Goal: Information Seeking & Learning: Learn about a topic

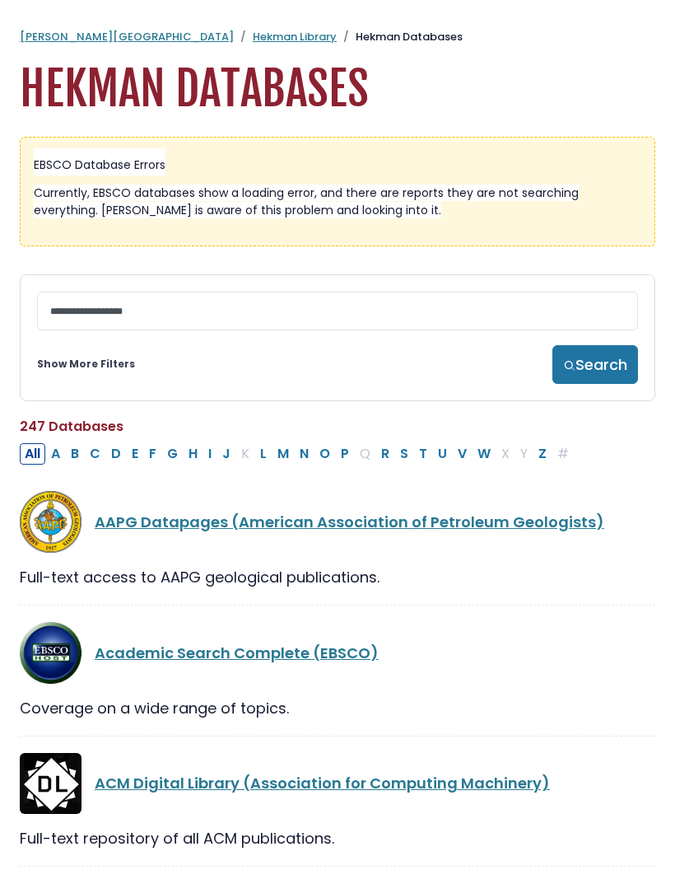
click at [83, 371] on link "Show More Filters" at bounding box center [86, 364] width 98 height 15
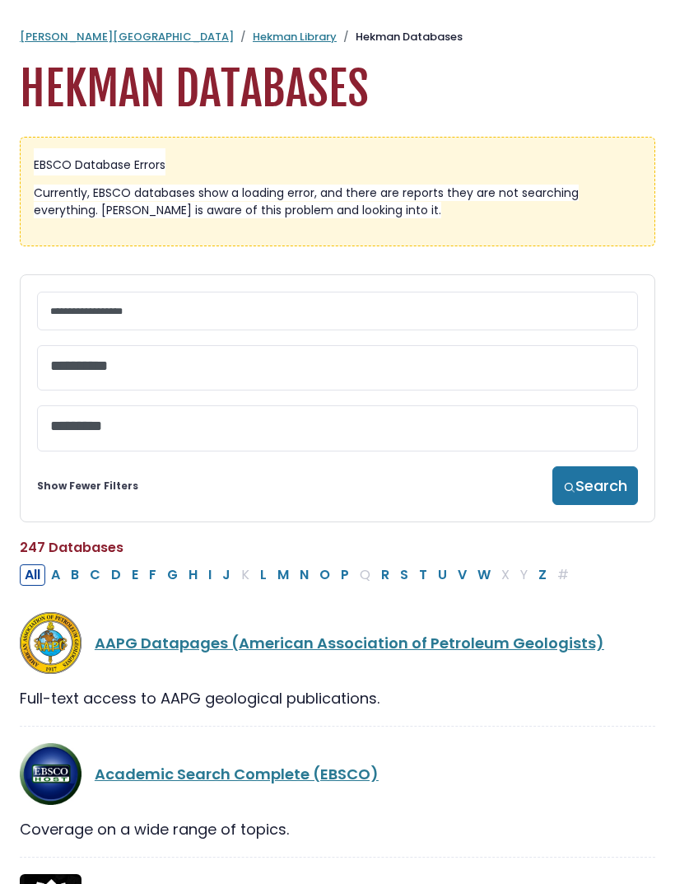
click at [461, 365] on textarea "Search" at bounding box center [337, 366] width 575 height 17
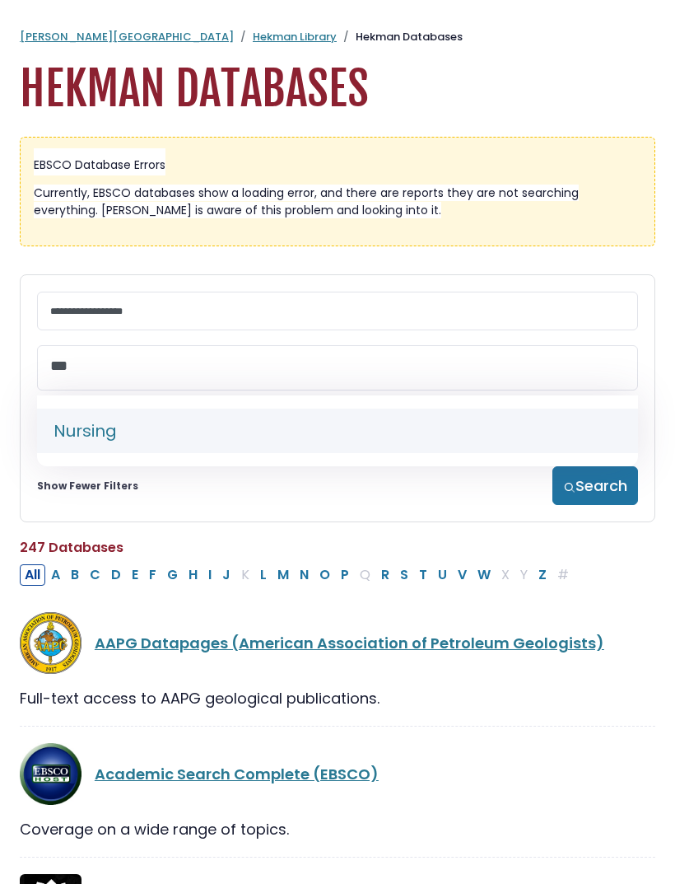
type textarea "***"
select select "*****"
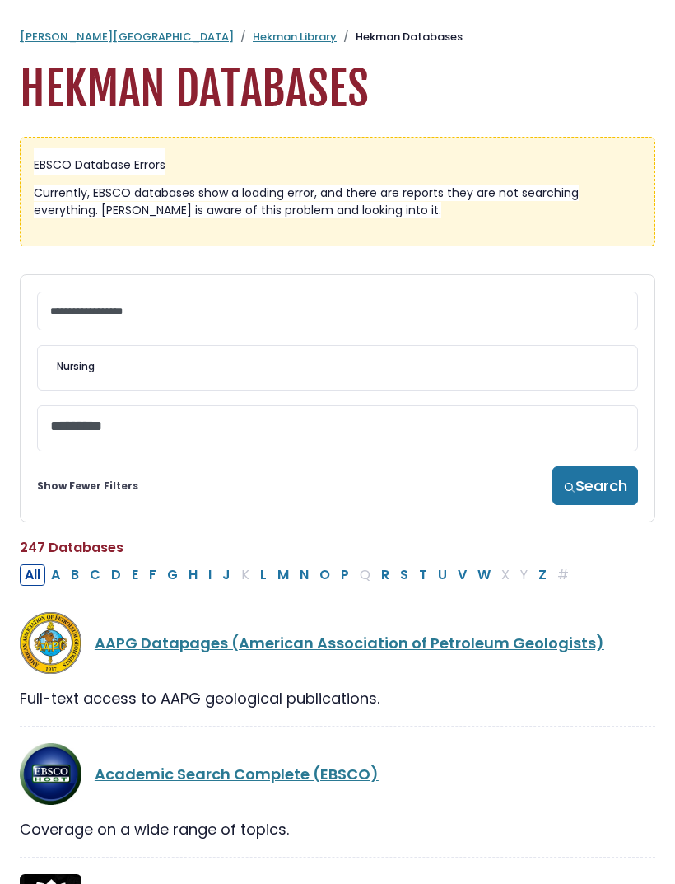
click at [580, 474] on button "Search" at bounding box center [596, 485] width 86 height 39
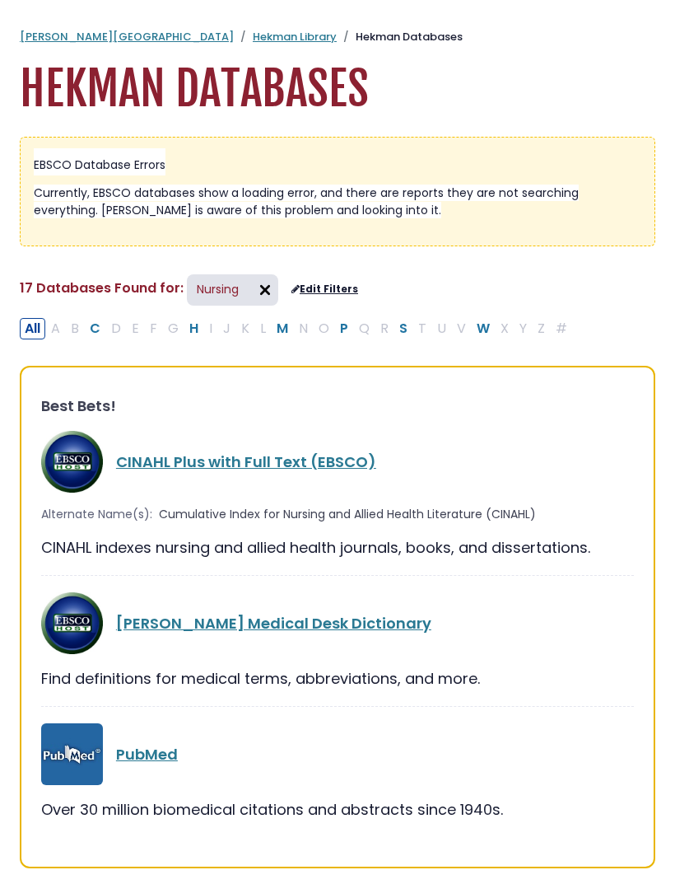
click at [301, 464] on link "CINAHL Plus with Full Text (EBSCO)" at bounding box center [246, 461] width 260 height 21
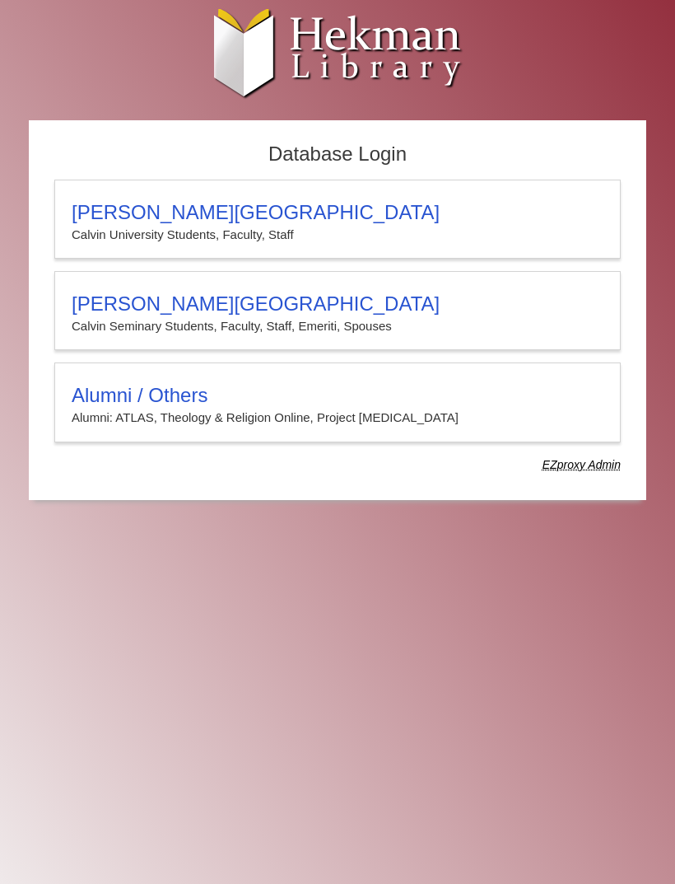
click at [436, 224] on h3 "[PERSON_NAME][GEOGRAPHIC_DATA]" at bounding box center [338, 212] width 532 height 23
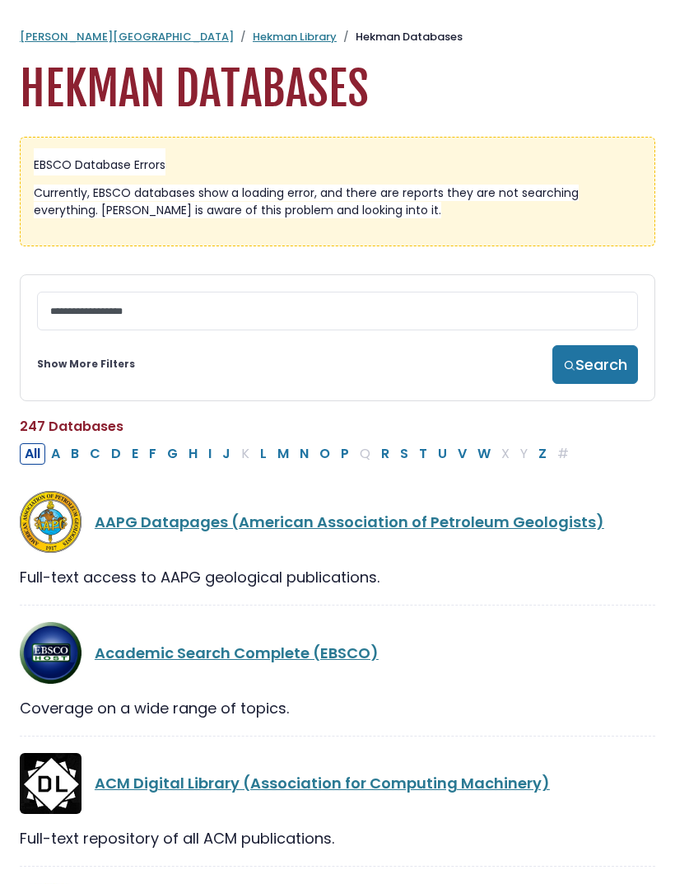
click at [96, 460] on button "C" at bounding box center [95, 453] width 21 height 21
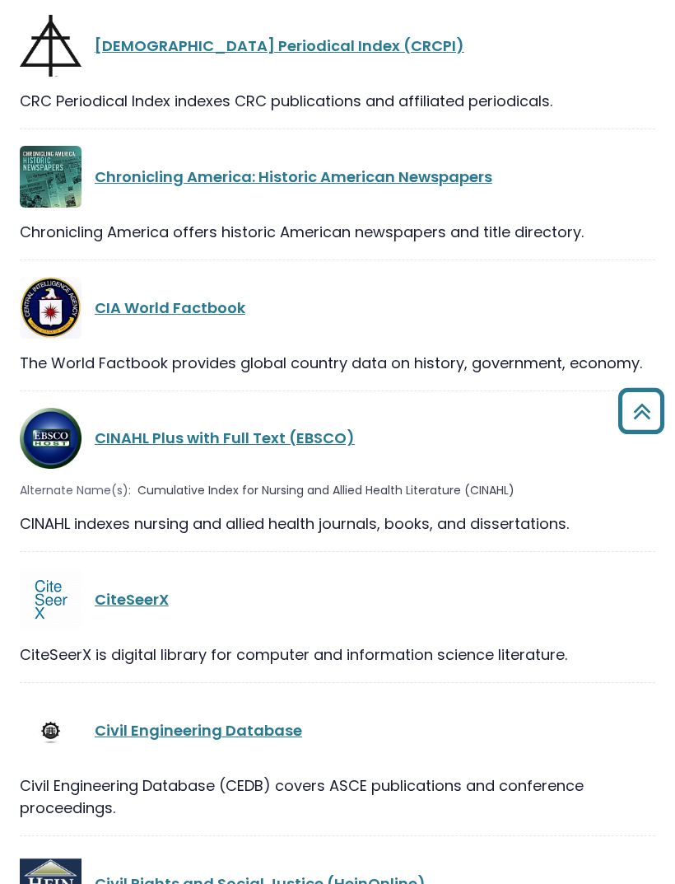
scroll to position [2572, 0]
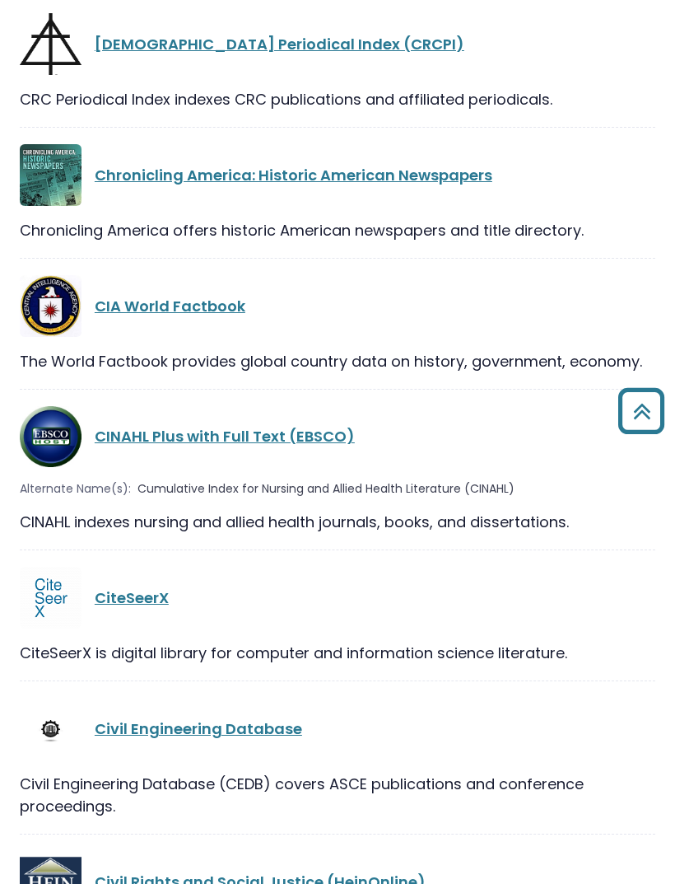
click at [276, 427] on link "CINAHL Plus with Full Text (EBSCO)" at bounding box center [225, 437] width 260 height 21
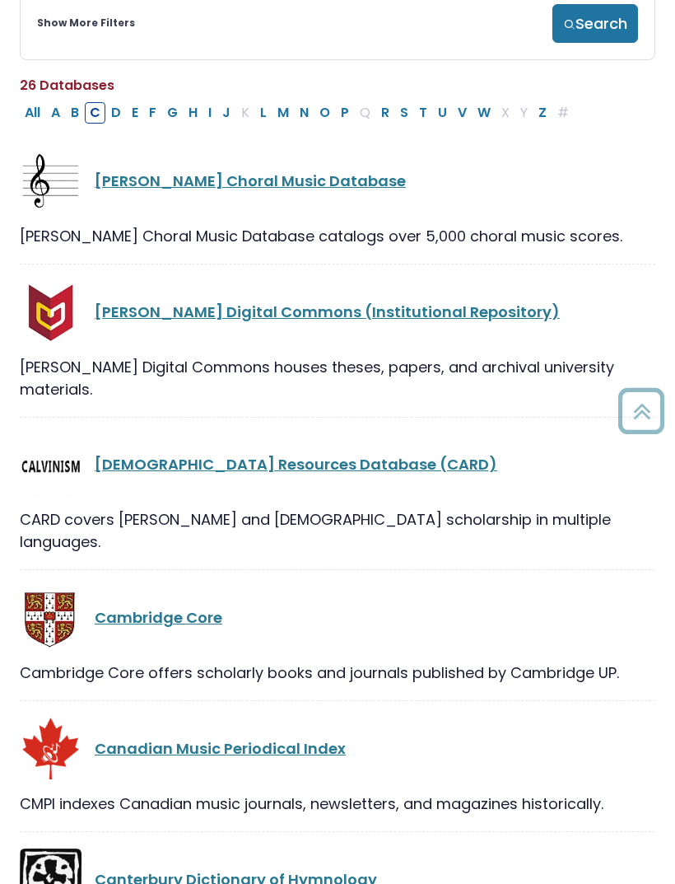
scroll to position [264, 0]
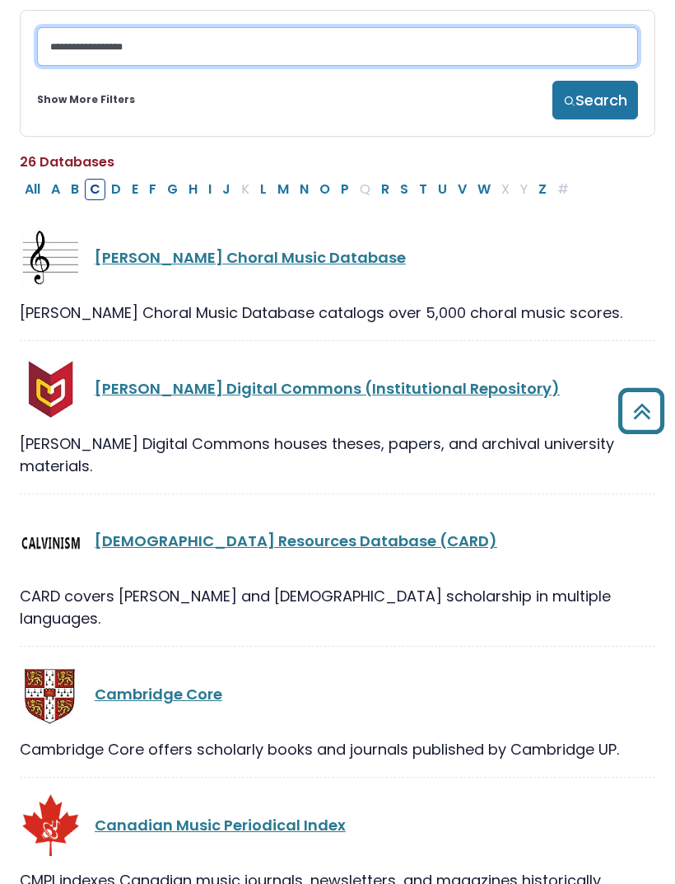
click at [358, 41] on input "Search database by title or keyword" at bounding box center [337, 46] width 601 height 39
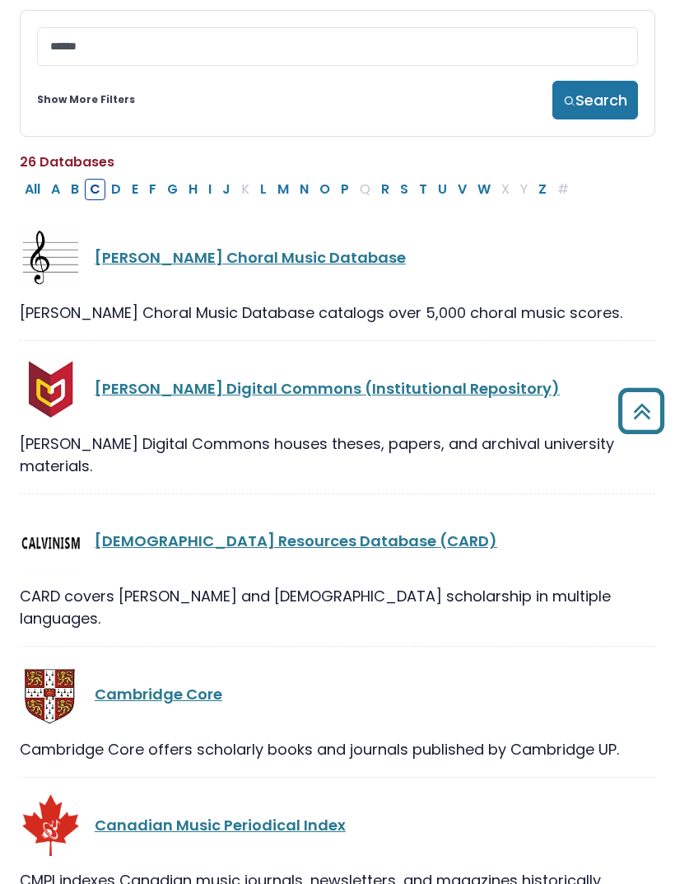
click at [337, 186] on button "P" at bounding box center [345, 189] width 18 height 21
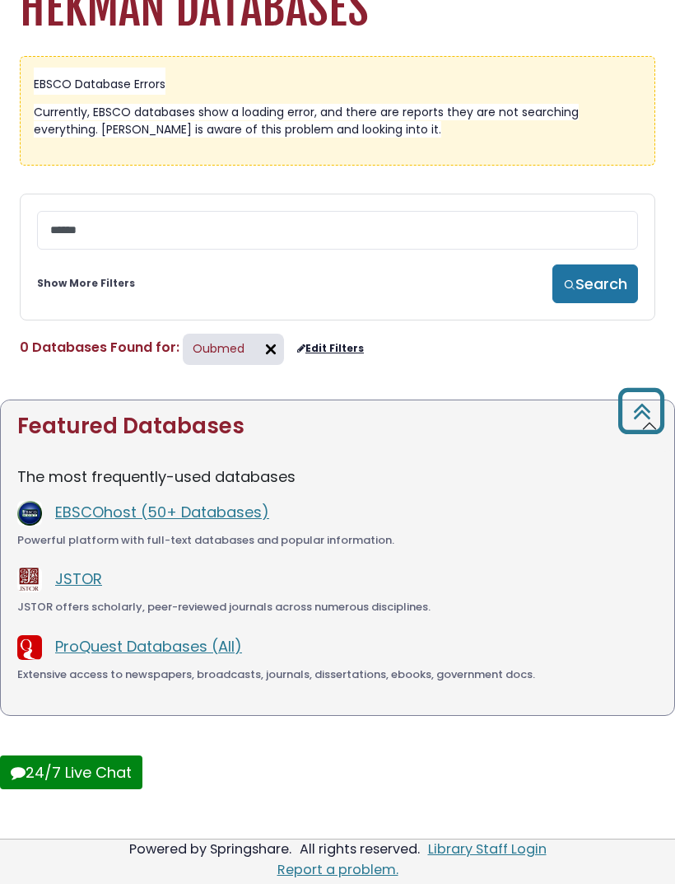
scroll to position [83, 0]
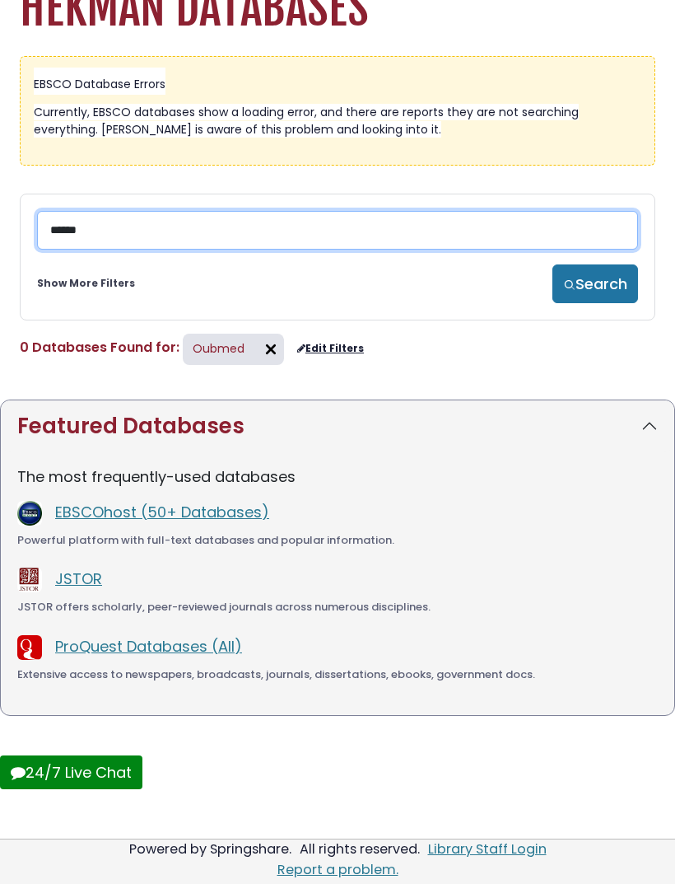
click at [339, 223] on input "******" at bounding box center [337, 230] width 601 height 39
type input "******"
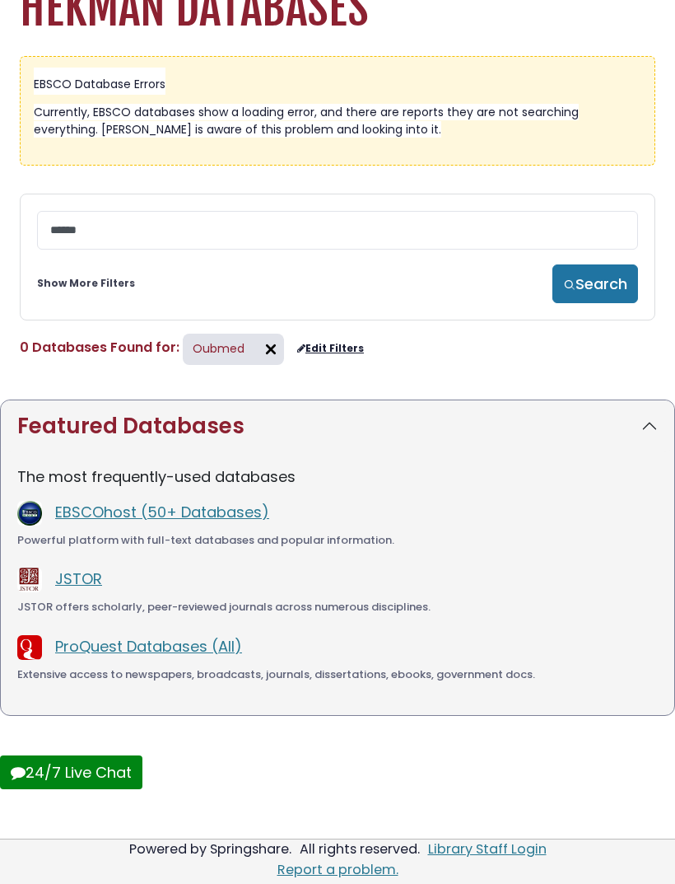
click at [595, 280] on button "Search" at bounding box center [596, 283] width 86 height 39
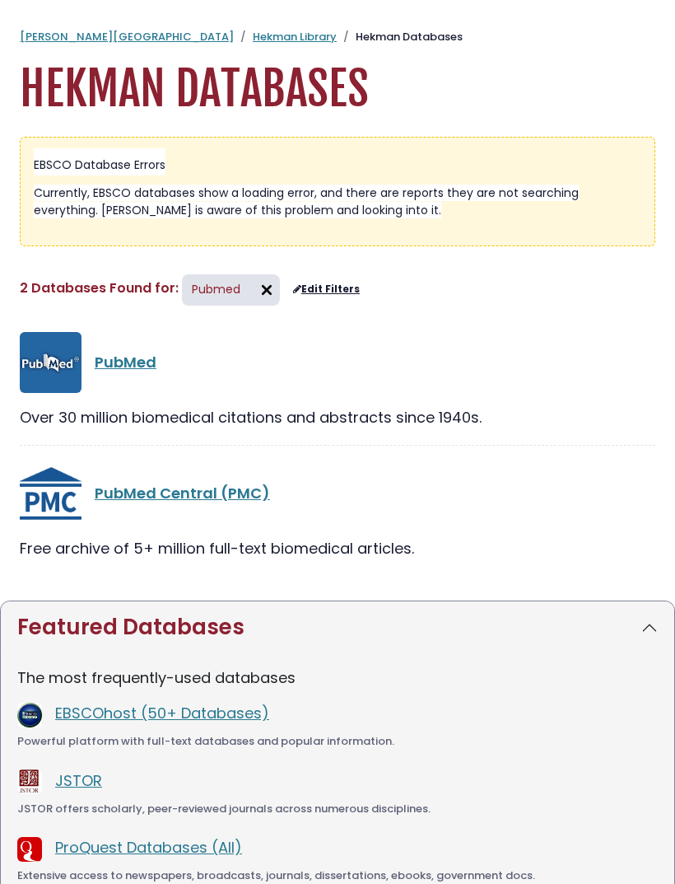
click at [135, 368] on link "PubMed" at bounding box center [126, 362] width 62 height 21
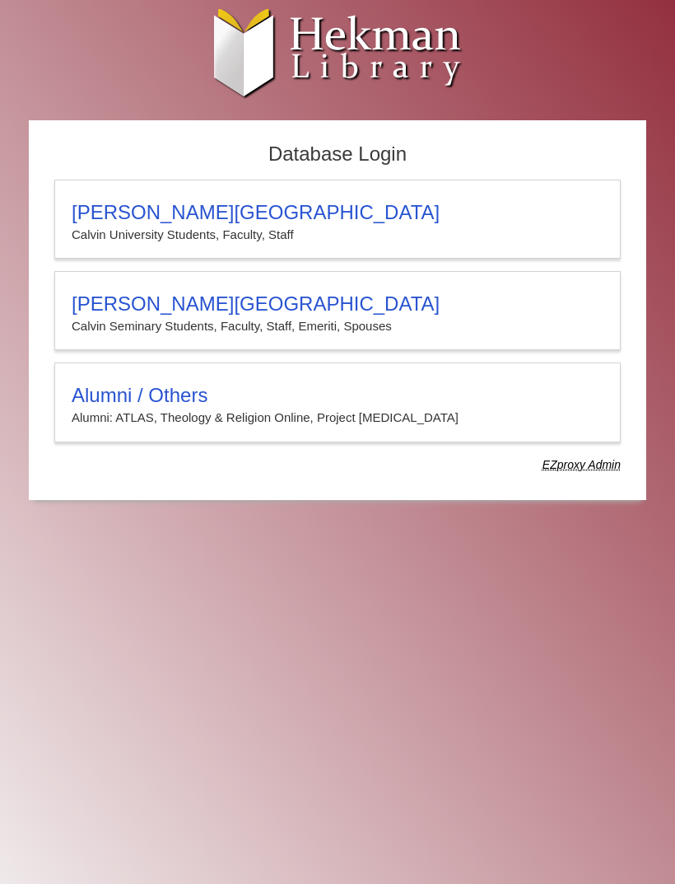
click at [351, 231] on p "Calvin University Students, Faculty, Staff" at bounding box center [338, 234] width 532 height 21
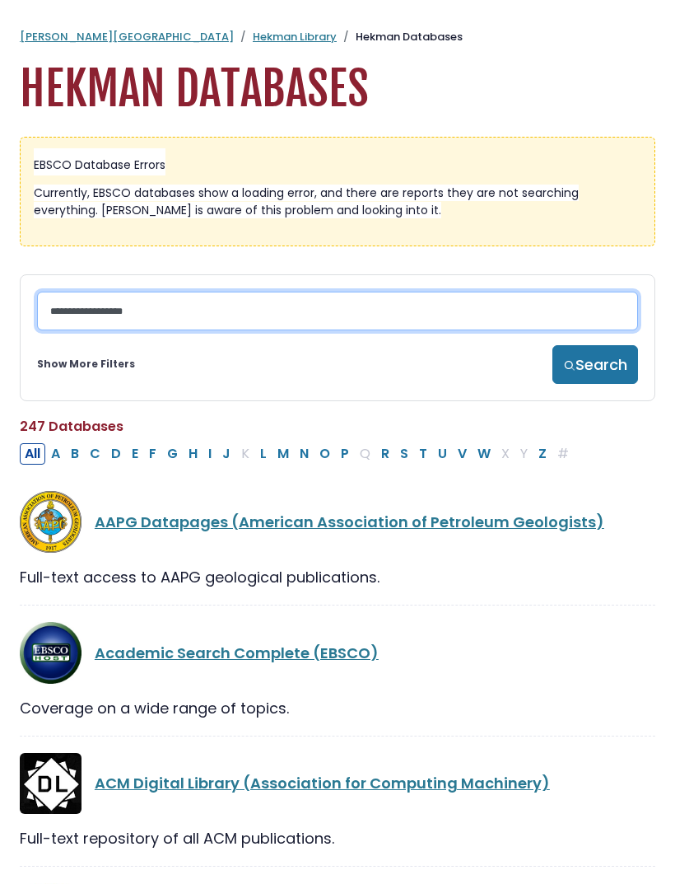
click at [338, 303] on input "Search database by title or keyword" at bounding box center [337, 310] width 601 height 39
type input "*"
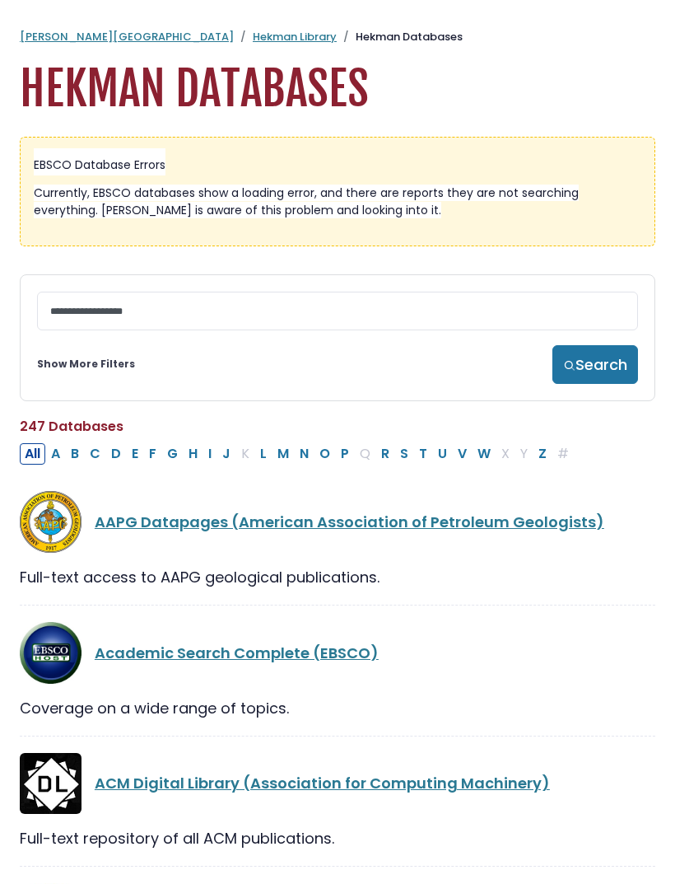
click at [96, 451] on button "C" at bounding box center [95, 453] width 21 height 21
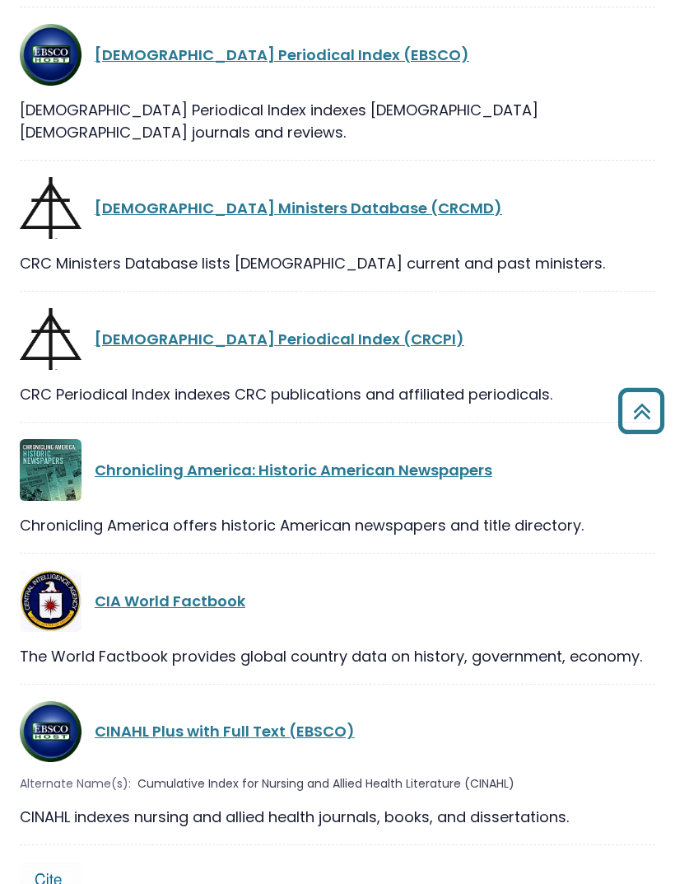
scroll to position [2310, 0]
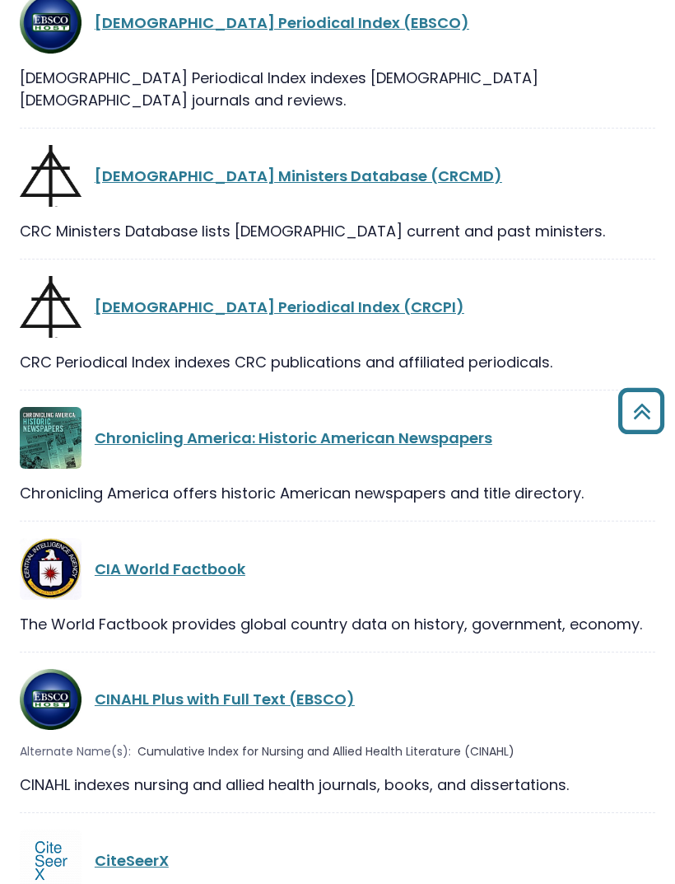
click at [292, 689] on link "CINAHL Plus with Full Text (EBSCO)" at bounding box center [225, 699] width 260 height 21
